Goal: Transaction & Acquisition: Subscribe to service/newsletter

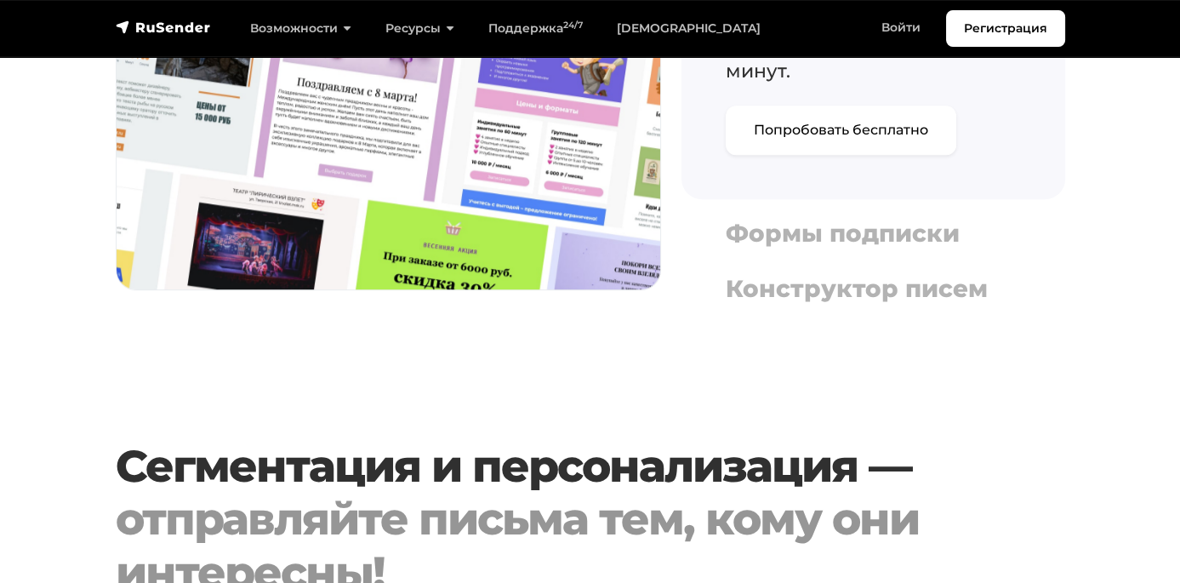
scroll to position [2468, 0]
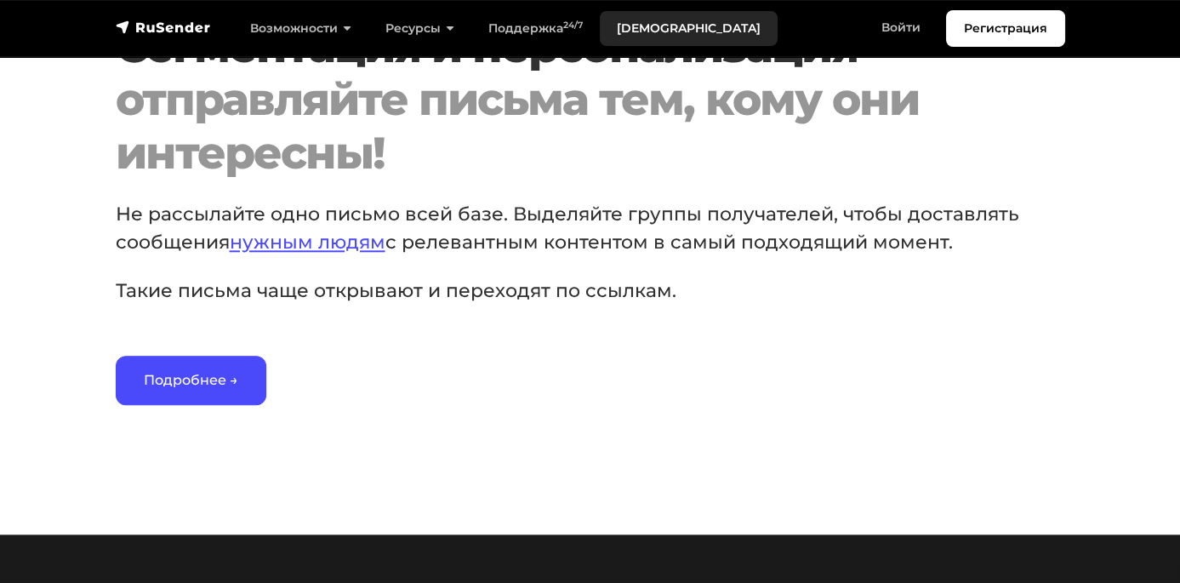
click at [648, 27] on link "[DEMOGRAPHIC_DATA]" at bounding box center [689, 28] width 178 height 35
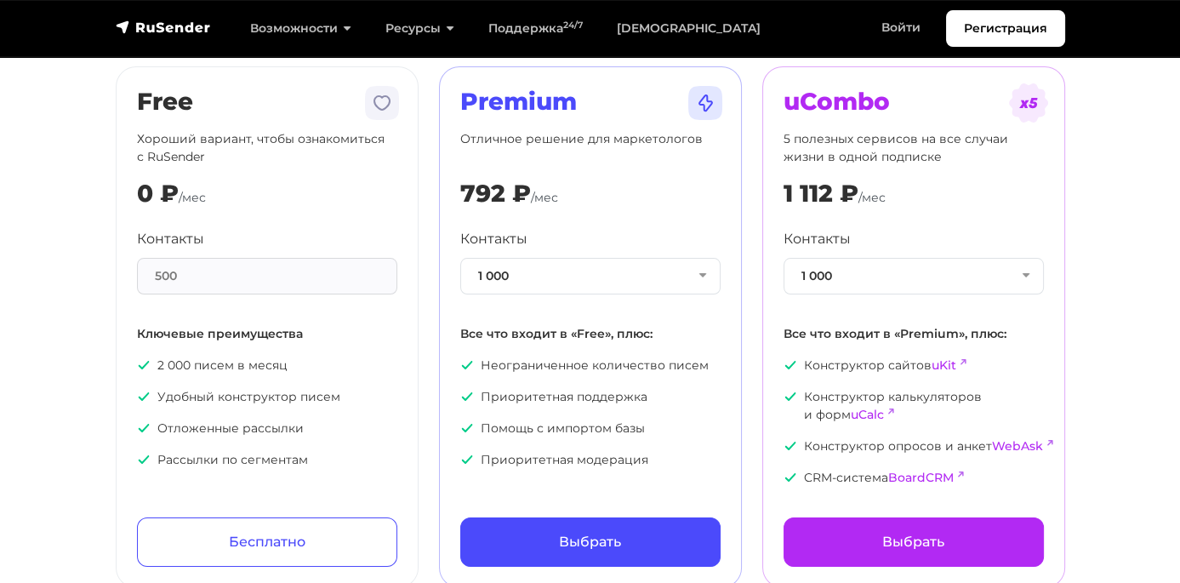
scroll to position [170, 0]
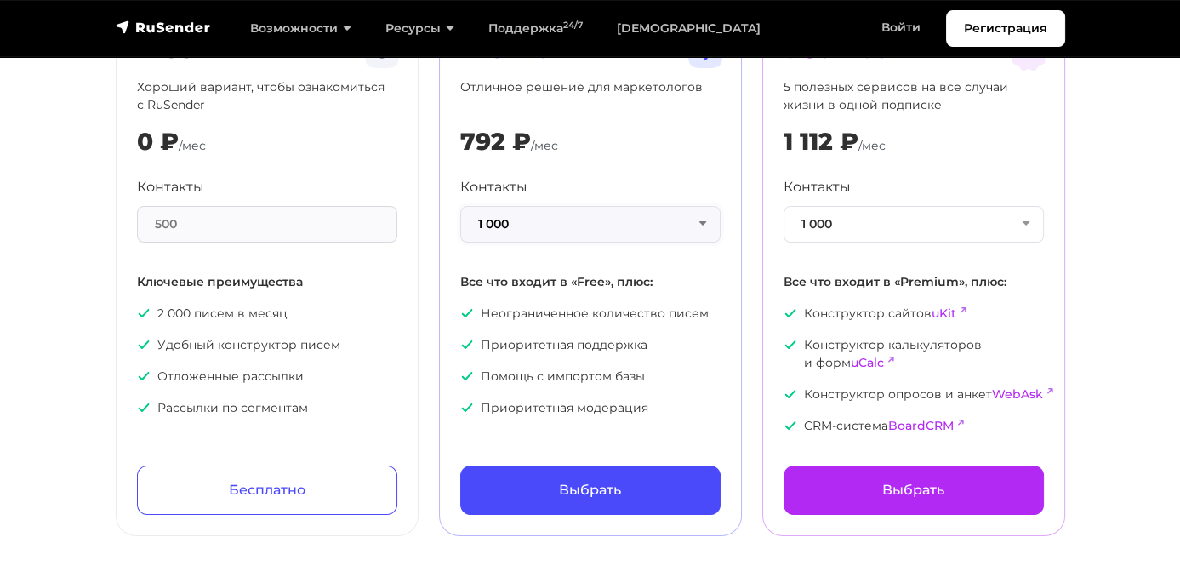
click at [521, 243] on button "1 000" at bounding box center [590, 224] width 260 height 37
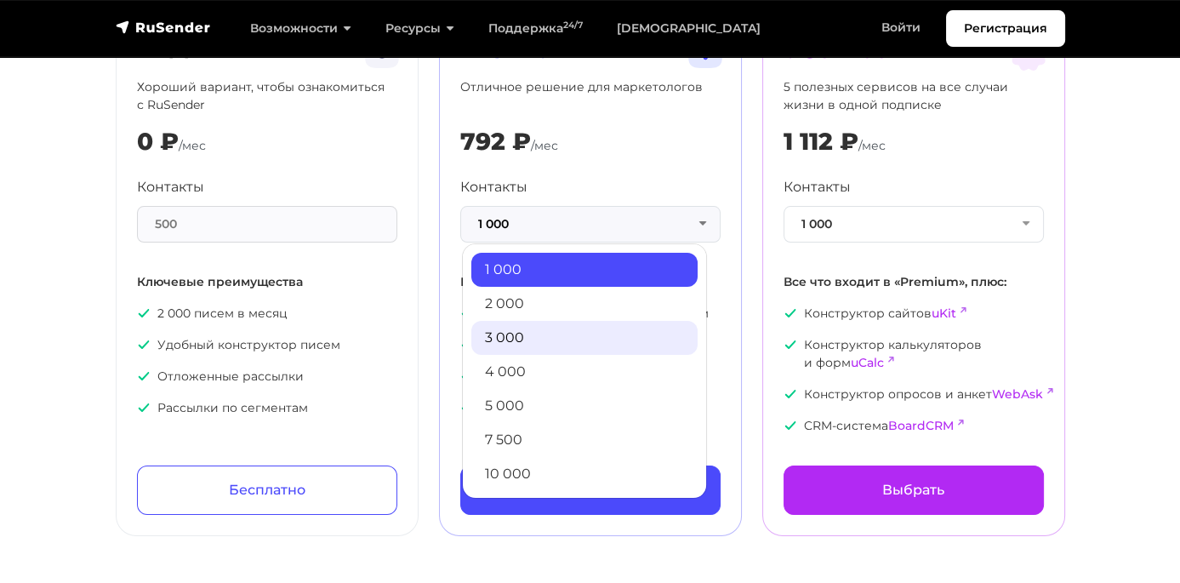
click at [517, 348] on link "3 000" at bounding box center [584, 338] width 226 height 34
